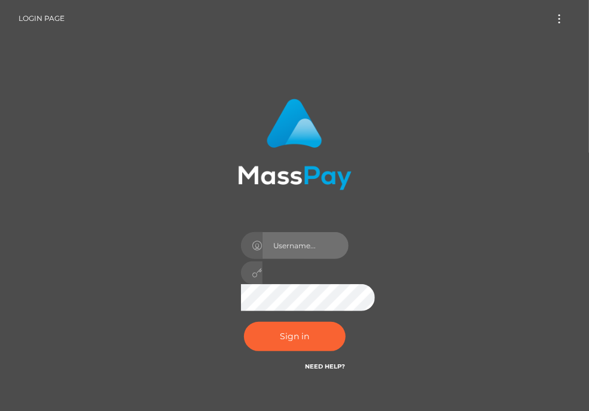
click at [291, 247] on input "text" at bounding box center [306, 245] width 86 height 27
type input "aluasupport"
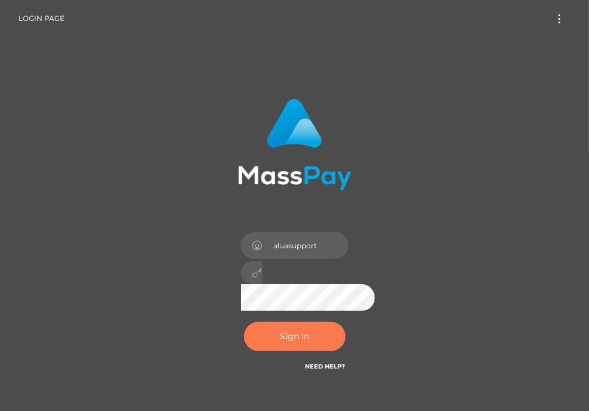
click at [296, 342] on button "Sign in" at bounding box center [295, 336] width 102 height 29
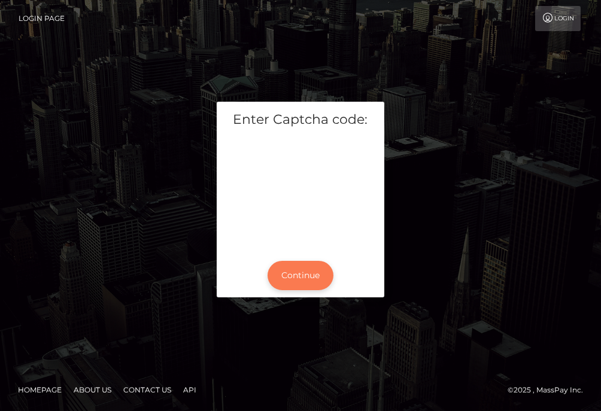
click at [302, 274] on button "Continue" at bounding box center [300, 275] width 66 height 29
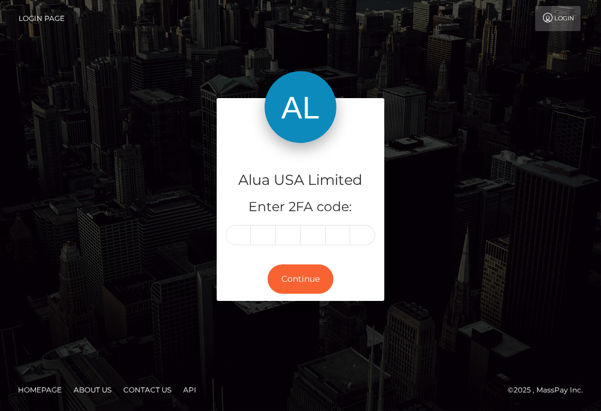
click at [240, 239] on input "text" at bounding box center [238, 235] width 25 height 20
type input "2"
type input "1"
type input "5"
type input "7"
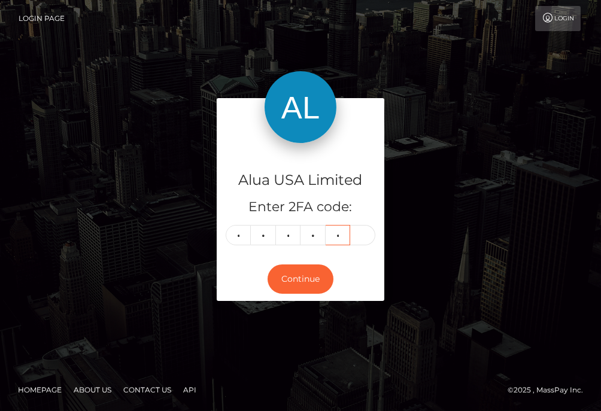
type input "6"
type input "2"
click at [284, 272] on button "Continue" at bounding box center [300, 278] width 66 height 29
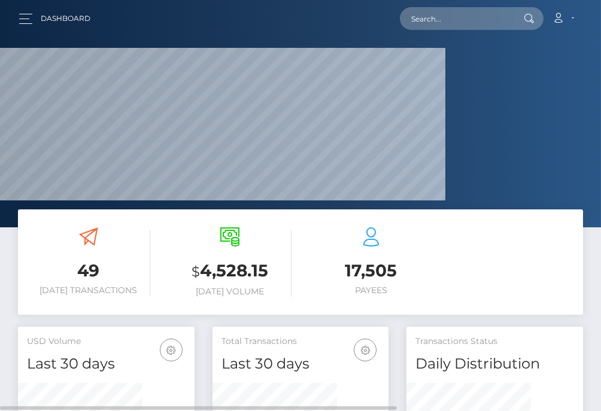
scroll to position [233, 124]
click at [462, 20] on input "text" at bounding box center [456, 18] width 112 height 23
paste input "5efca2be21dc4a6d813ca407"
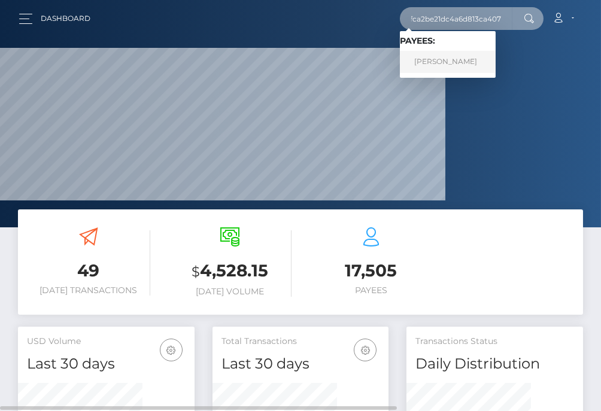
type input "5efca2be21dc4a6d813ca407"
click at [425, 66] on link "Shalimar Orlanes" at bounding box center [448, 62] width 96 height 22
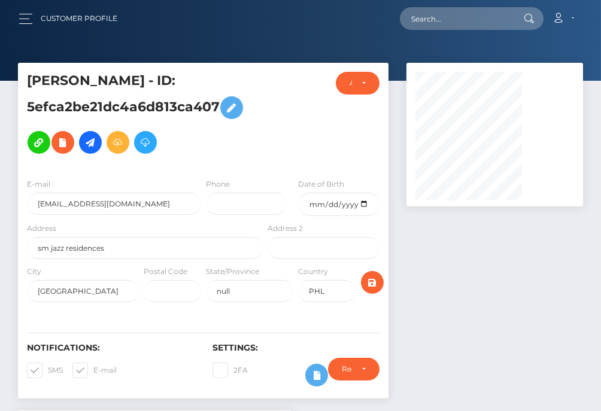
scroll to position [143, 124]
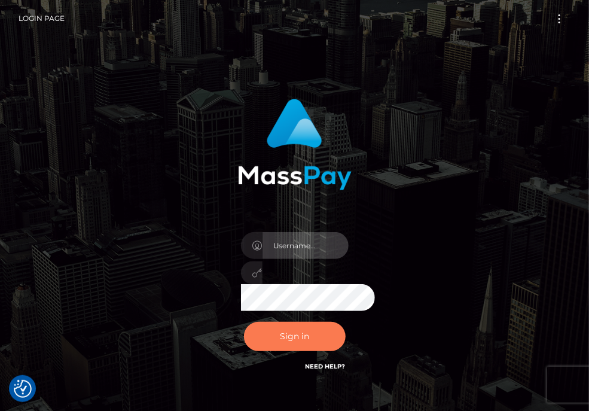
type input "aluasupport"
click at [310, 336] on button "Sign in" at bounding box center [295, 336] width 102 height 29
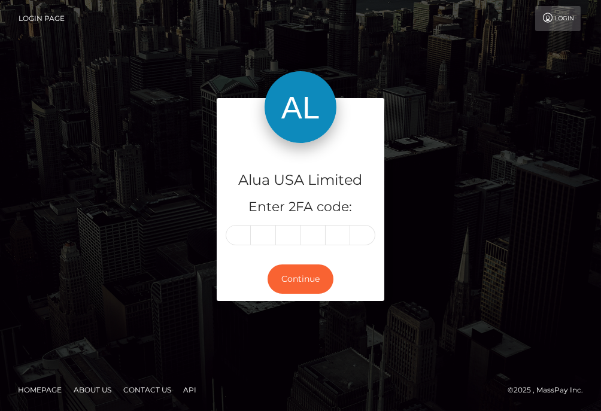
click at [240, 239] on input "text" at bounding box center [238, 235] width 25 height 20
type input "9"
type input "0"
type input "7"
type input "4"
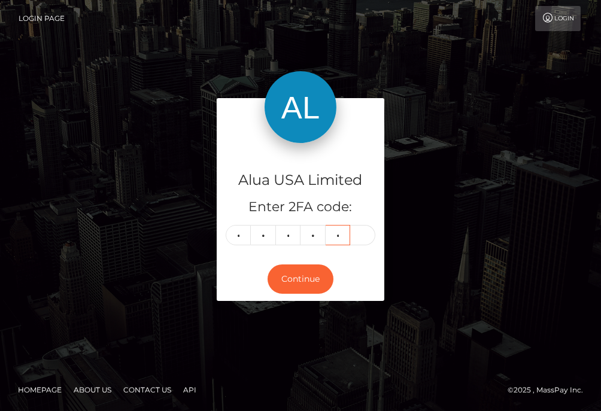
type input "7"
type input "4"
click at [302, 272] on button "Continue" at bounding box center [300, 278] width 66 height 29
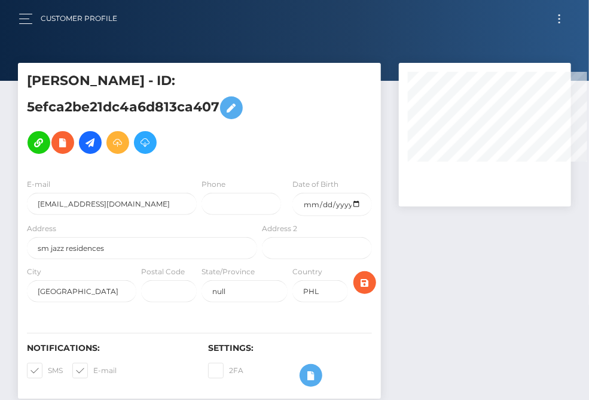
click at [0, 0] on input "text" at bounding box center [0, 0] width 0 height 0
paste input "67bcff7ba5af3680fe06df18"
type input "67bcff7ba5af3680fe06df18"
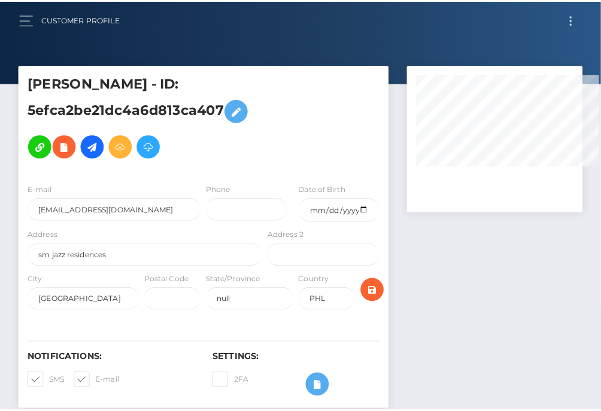
scroll to position [0, 7]
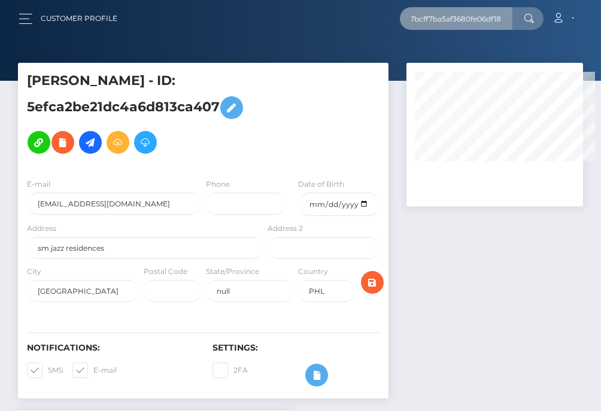
select select
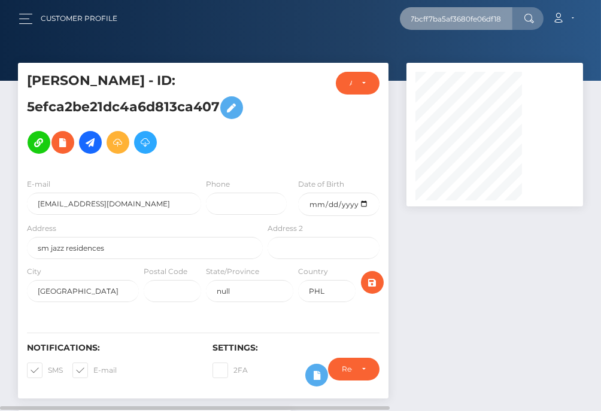
scroll to position [143, 124]
click at [458, 20] on input "67bcff7ba5af3680fe06df18" at bounding box center [456, 18] width 112 height 23
type input "67bcff7ba5af3680fe06df18"
click at [471, 22] on input "67bcff7ba5af3680fe06df18" at bounding box center [456, 18] width 112 height 23
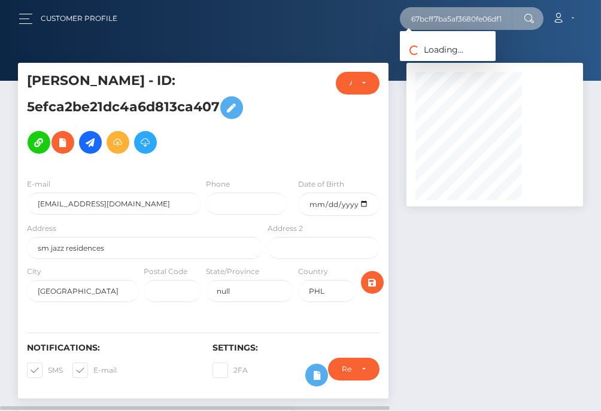
scroll to position [0, 7]
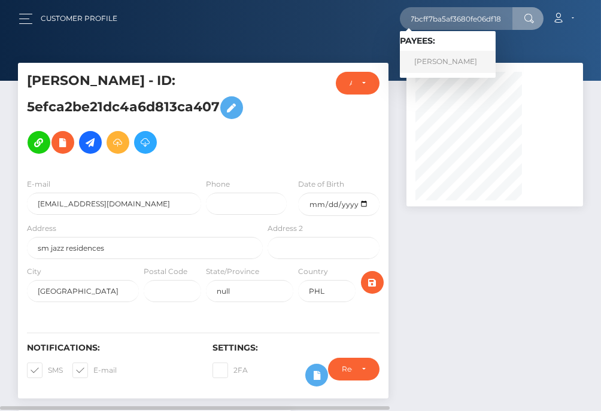
click at [461, 60] on link "Vine Everet Borja" at bounding box center [448, 62] width 96 height 22
